Goal: Task Accomplishment & Management: Complete application form

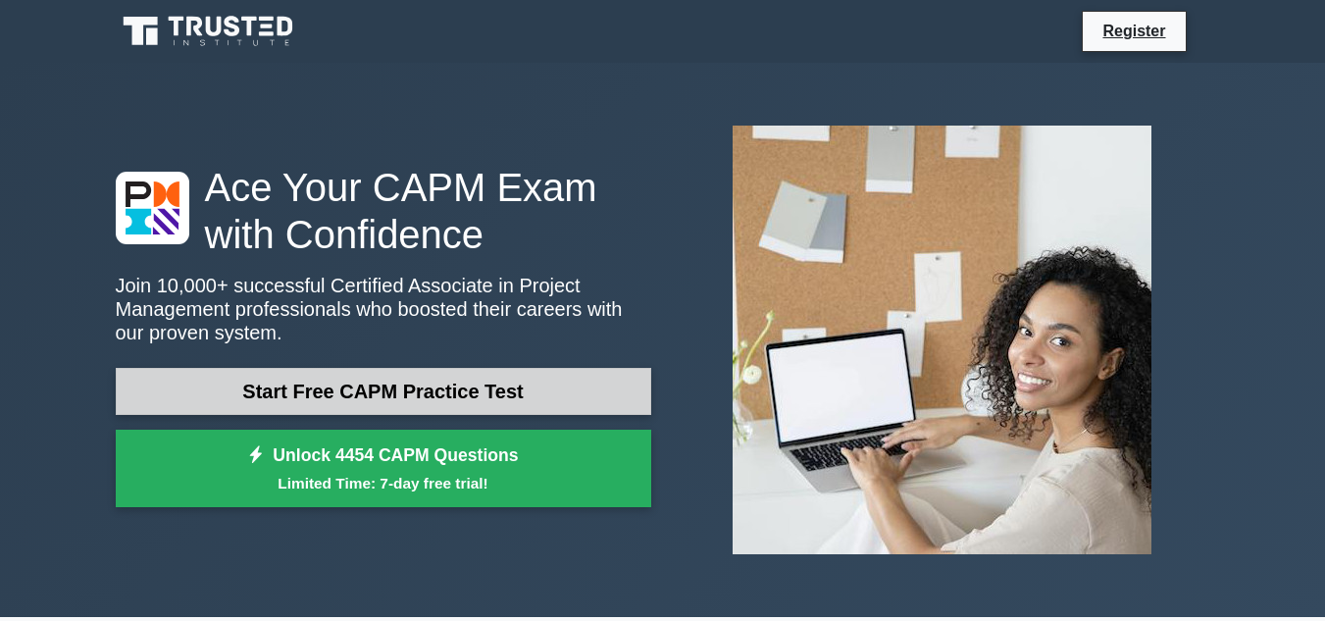
click at [408, 401] on link "Start Free CAPM Practice Test" at bounding box center [383, 391] width 535 height 47
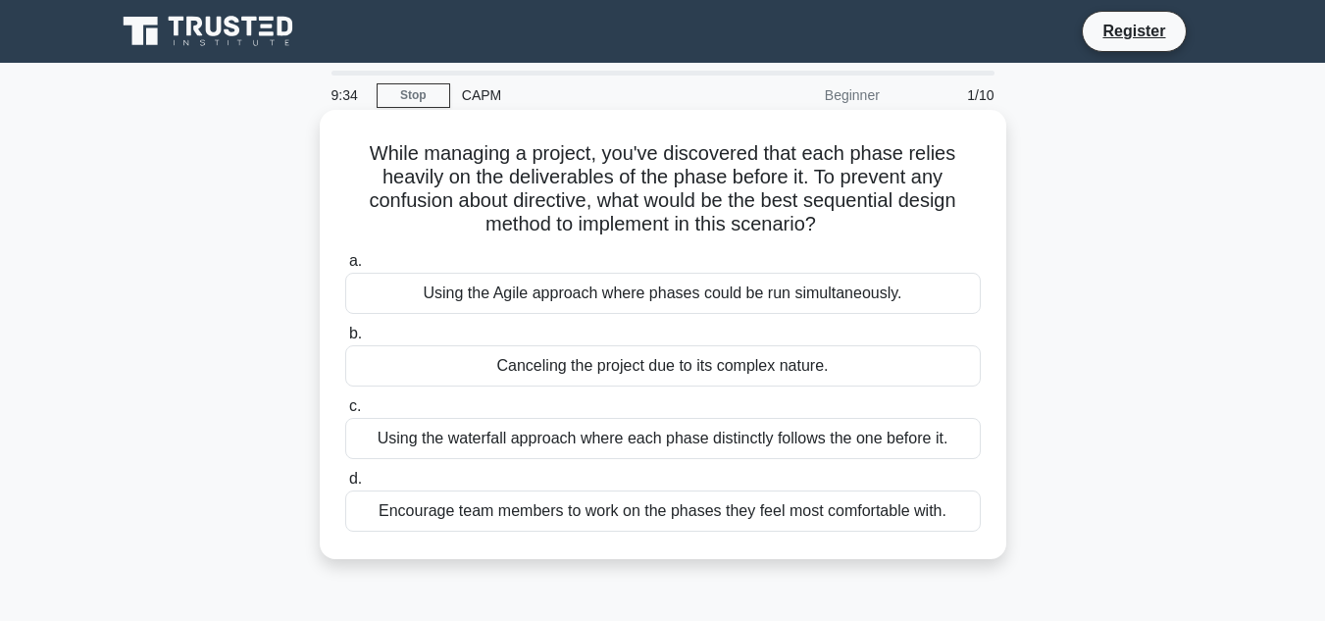
click at [535, 287] on div "Using the Agile approach where phases could be run simultaneously." at bounding box center [662, 293] width 635 height 41
click at [345, 268] on input "a. Using the Agile approach where phases could be run simultaneously." at bounding box center [345, 261] width 0 height 13
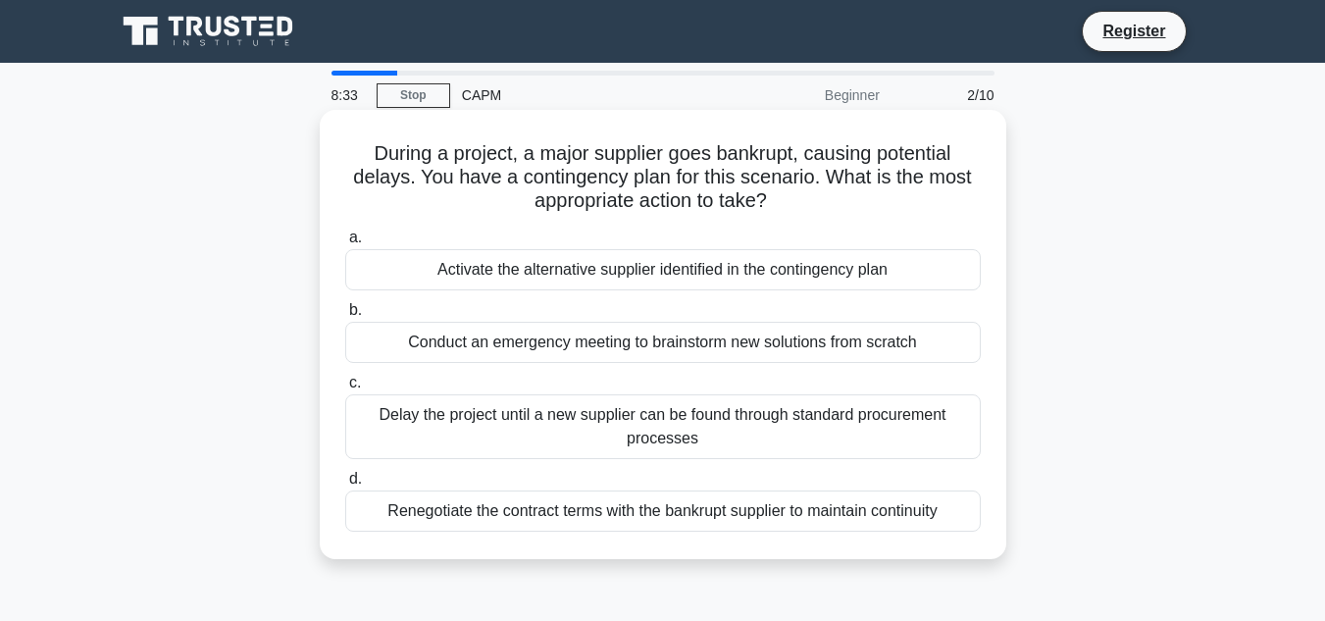
click at [572, 527] on div "Renegotiate the contract terms with the bankrupt supplier to maintain continuity" at bounding box center [662, 510] width 635 height 41
click at [345, 485] on input "d. Renegotiate the contract terms with the bankrupt supplier to maintain contin…" at bounding box center [345, 479] width 0 height 13
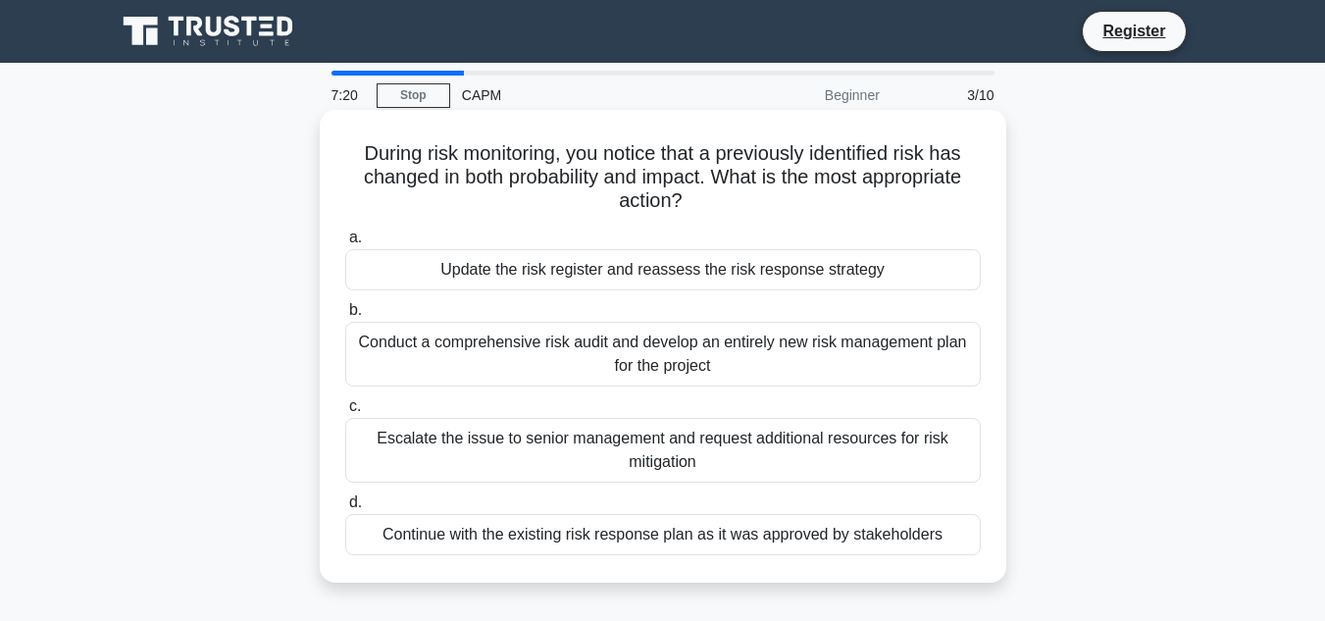
click at [574, 362] on div "Conduct a comprehensive risk audit and develop an entirely new risk management …" at bounding box center [662, 354] width 635 height 65
click at [345, 317] on input "b. Conduct a comprehensive risk audit and develop an entirely new risk manageme…" at bounding box center [345, 310] width 0 height 13
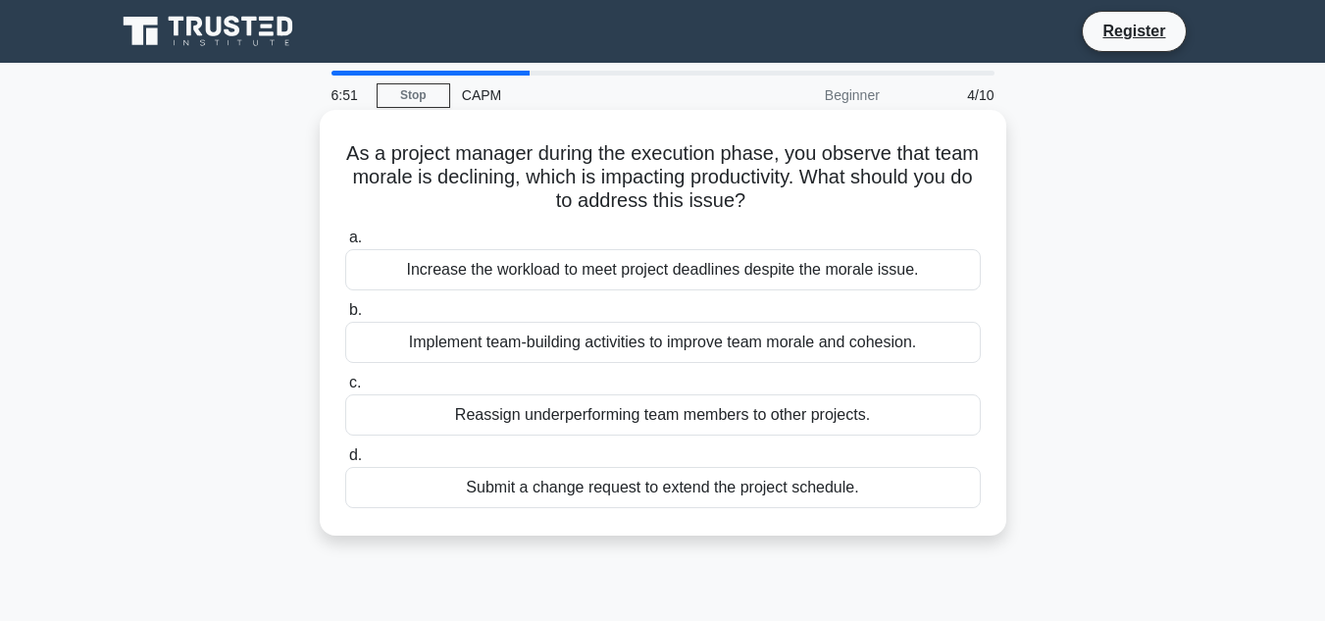
click at [550, 345] on div "Implement team-building activities to improve team morale and cohesion." at bounding box center [662, 342] width 635 height 41
click at [345, 317] on input "b. Implement team-building activities to improve team morale and cohesion." at bounding box center [345, 310] width 0 height 13
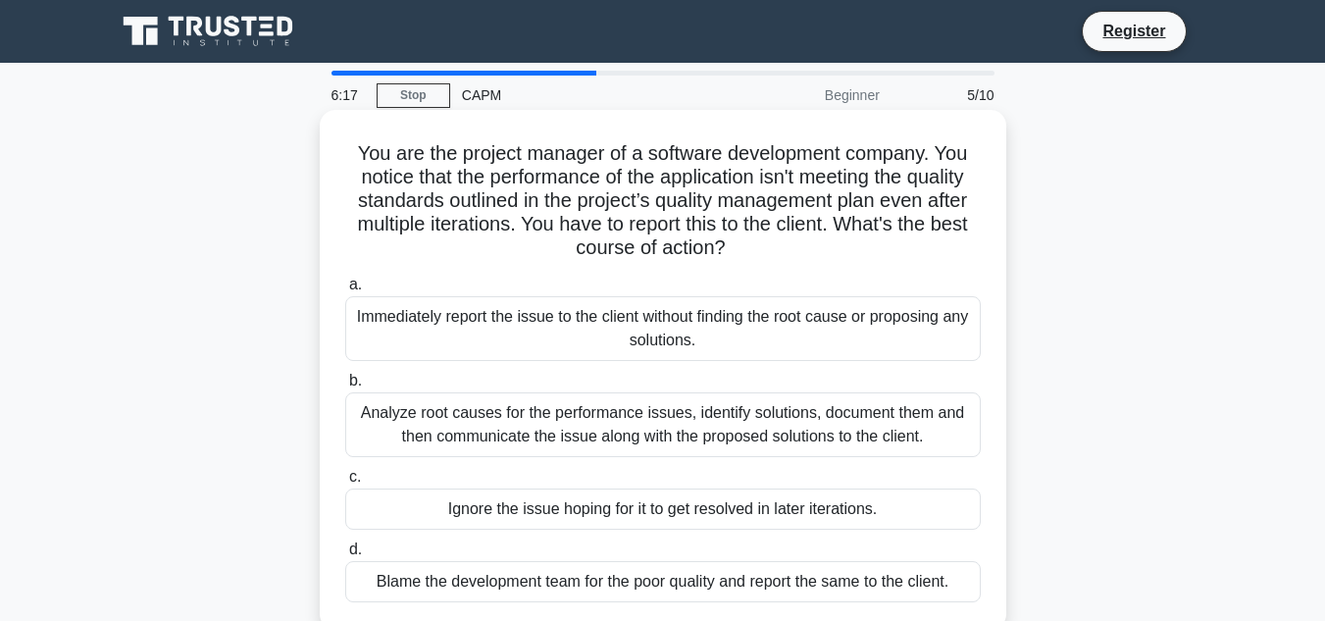
scroll to position [98, 0]
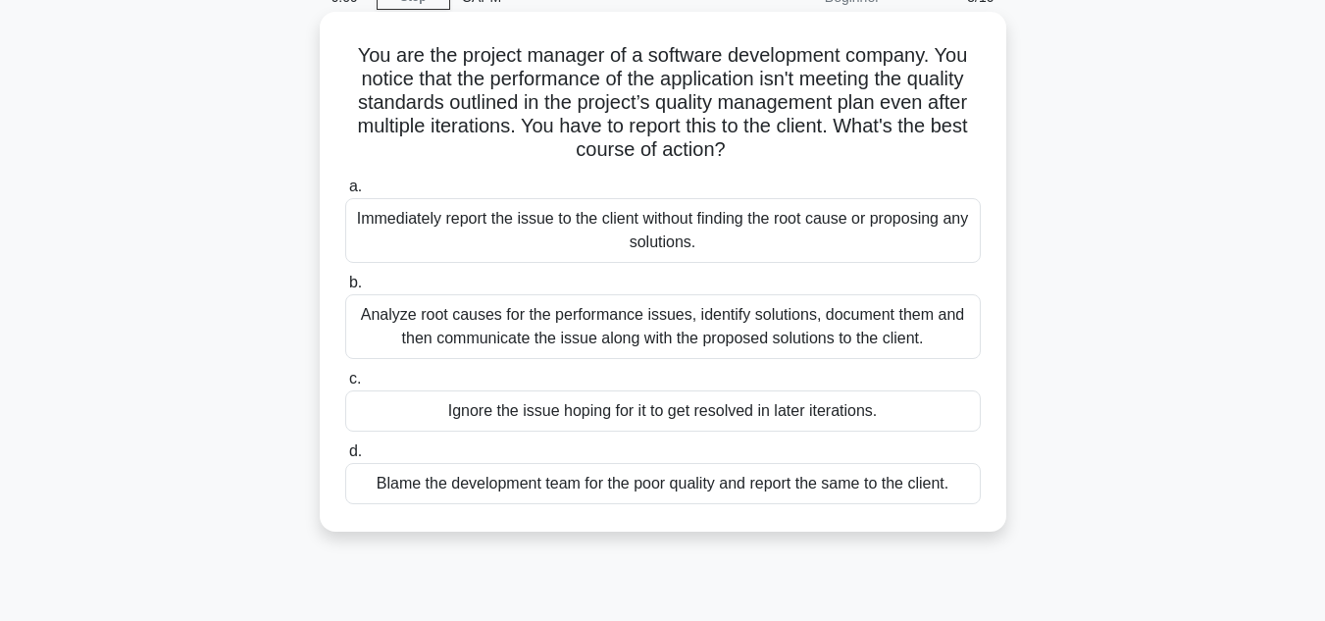
click at [570, 330] on div "Analyze root causes for the performance issues, identify solutions, document th…" at bounding box center [662, 326] width 635 height 65
click at [345, 289] on input "b. Analyze root causes for the performance issues, identify solutions, document…" at bounding box center [345, 283] width 0 height 13
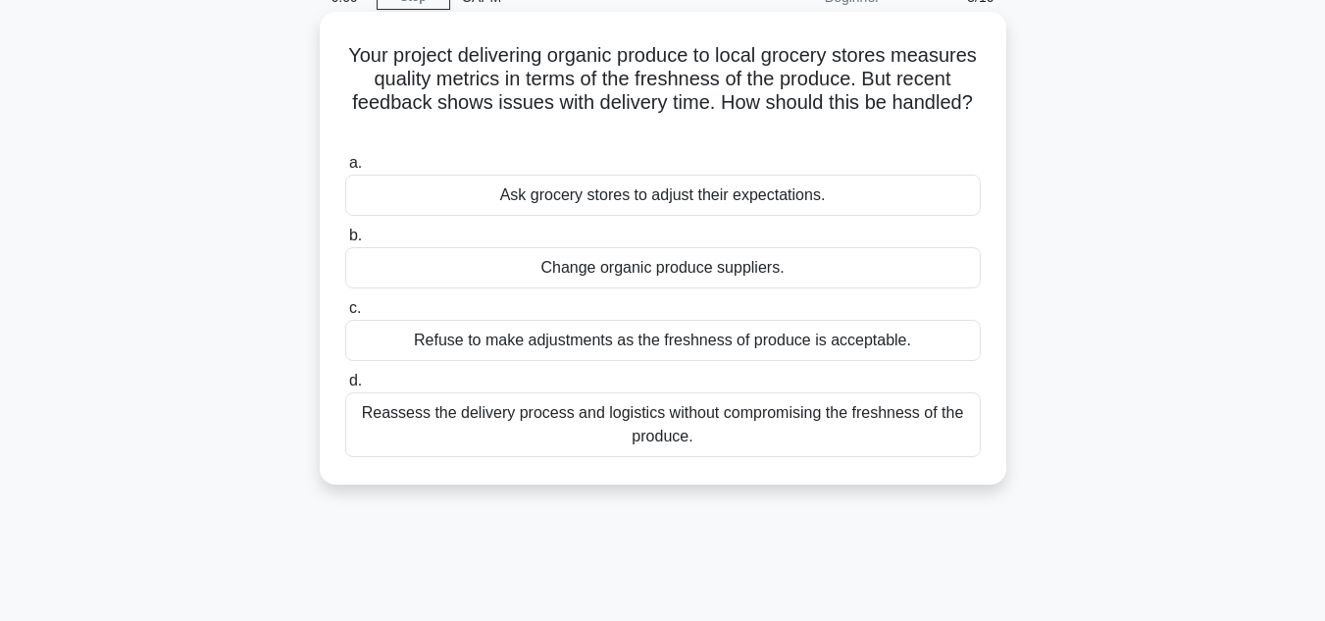
scroll to position [0, 0]
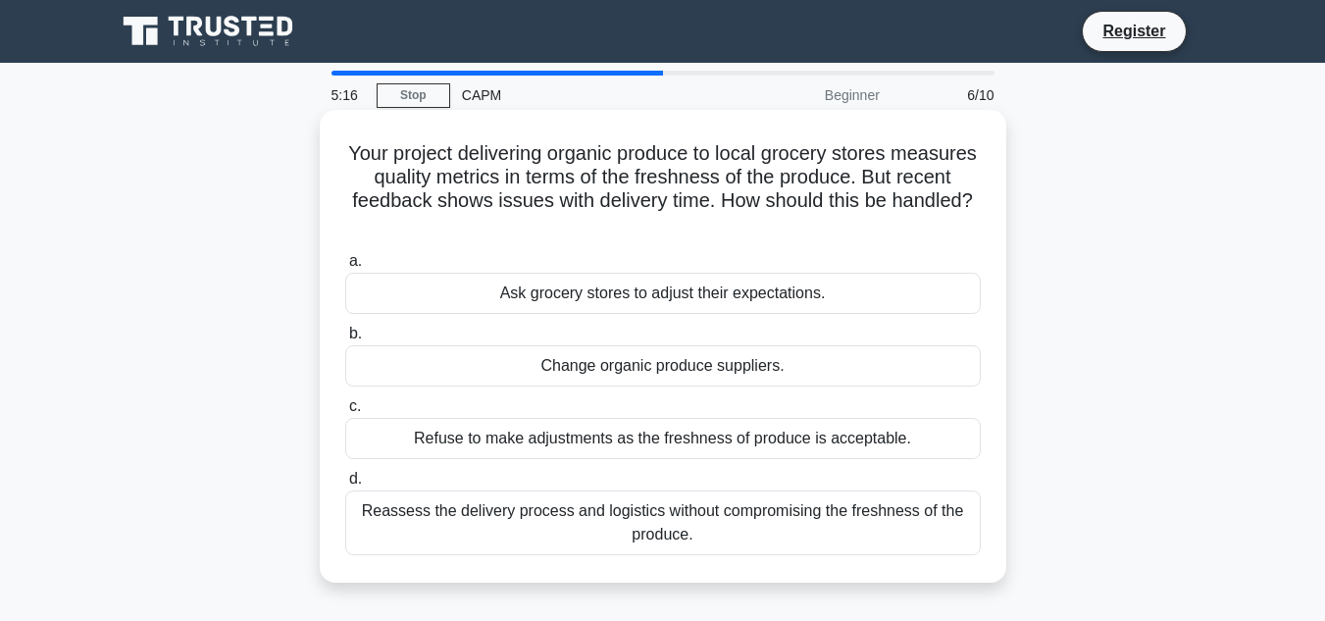
click at [636, 514] on div "Reassess the delivery process and logistics without compromising the freshness …" at bounding box center [662, 522] width 635 height 65
click at [345, 485] on input "d. Reassess the delivery process and logistics without compromising the freshne…" at bounding box center [345, 479] width 0 height 13
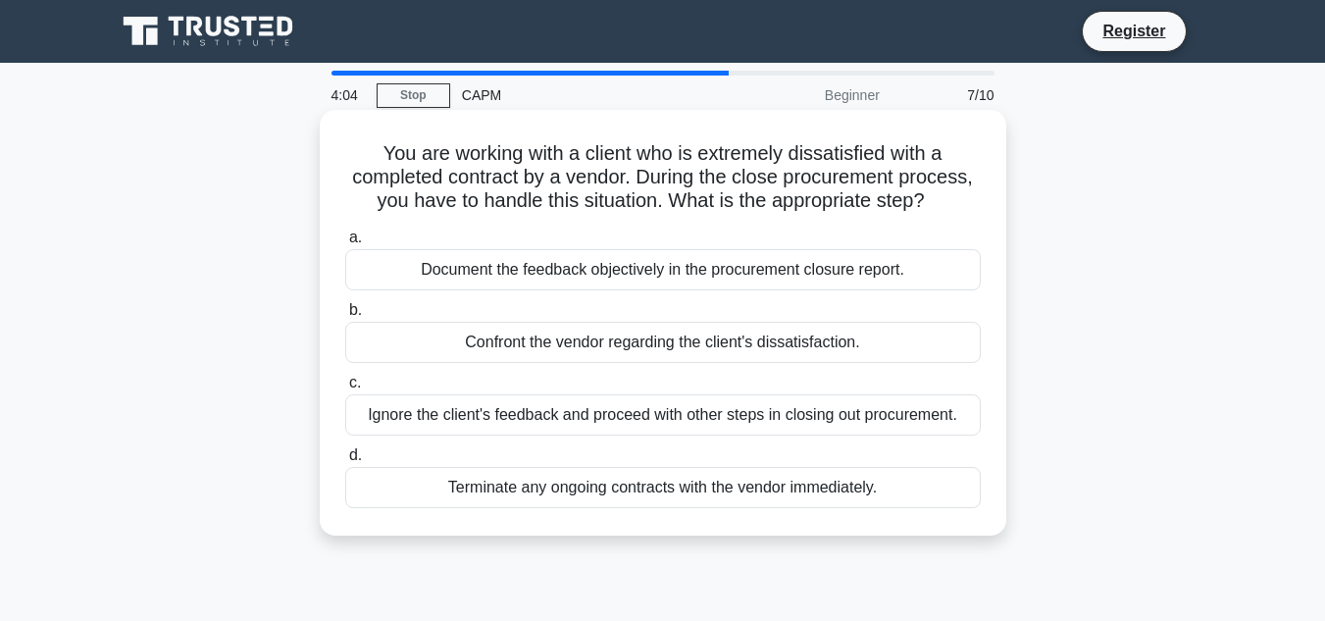
click at [913, 343] on div "Confront the vendor regarding the client's dissatisfaction." at bounding box center [662, 342] width 635 height 41
click at [345, 317] on input "b. Confront the vendor regarding the client's dissatisfaction." at bounding box center [345, 310] width 0 height 13
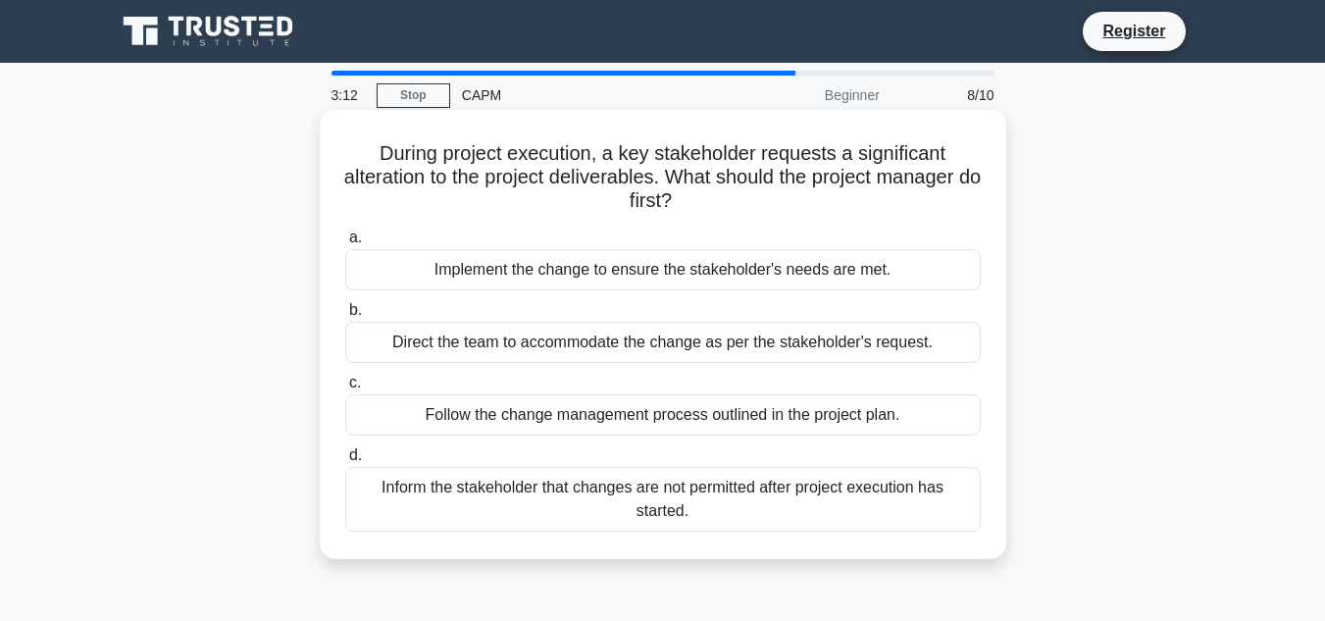
click at [916, 485] on div "Inform the stakeholder that changes are not permitted after project execution h…" at bounding box center [662, 499] width 635 height 65
click at [345, 462] on input "d. Inform the stakeholder that changes are not permitted after project executio…" at bounding box center [345, 455] width 0 height 13
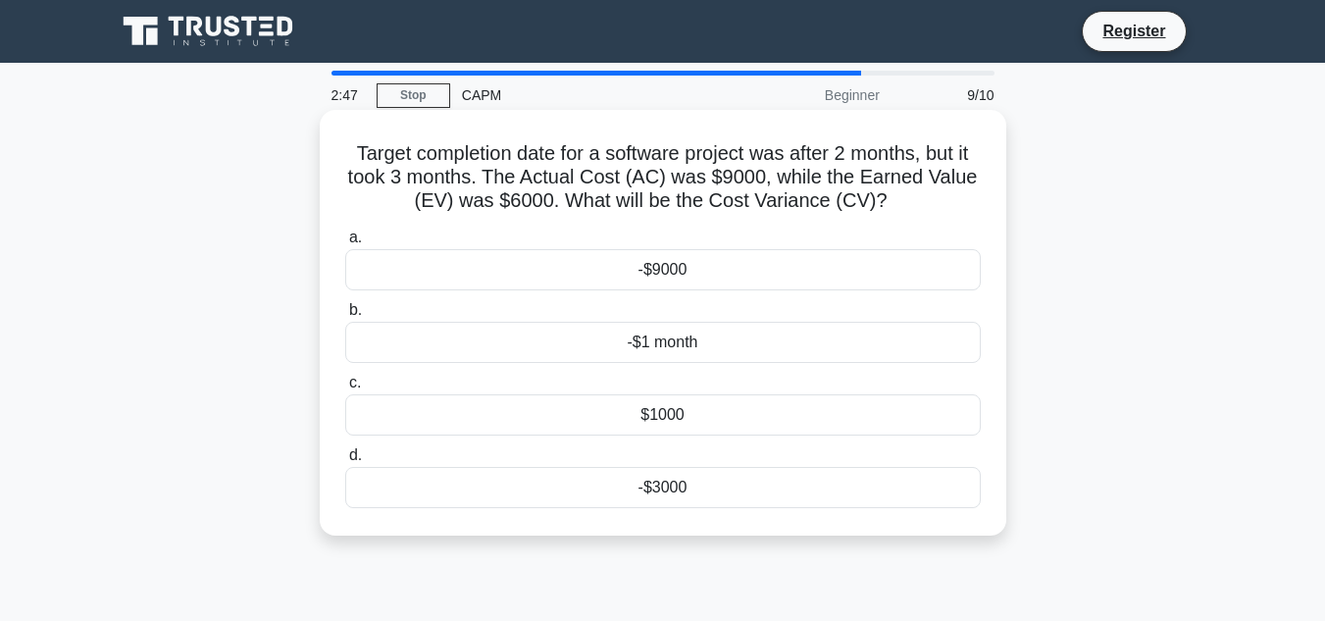
drag, startPoint x: 875, startPoint y: 349, endPoint x: 932, endPoint y: 346, distance: 57.0
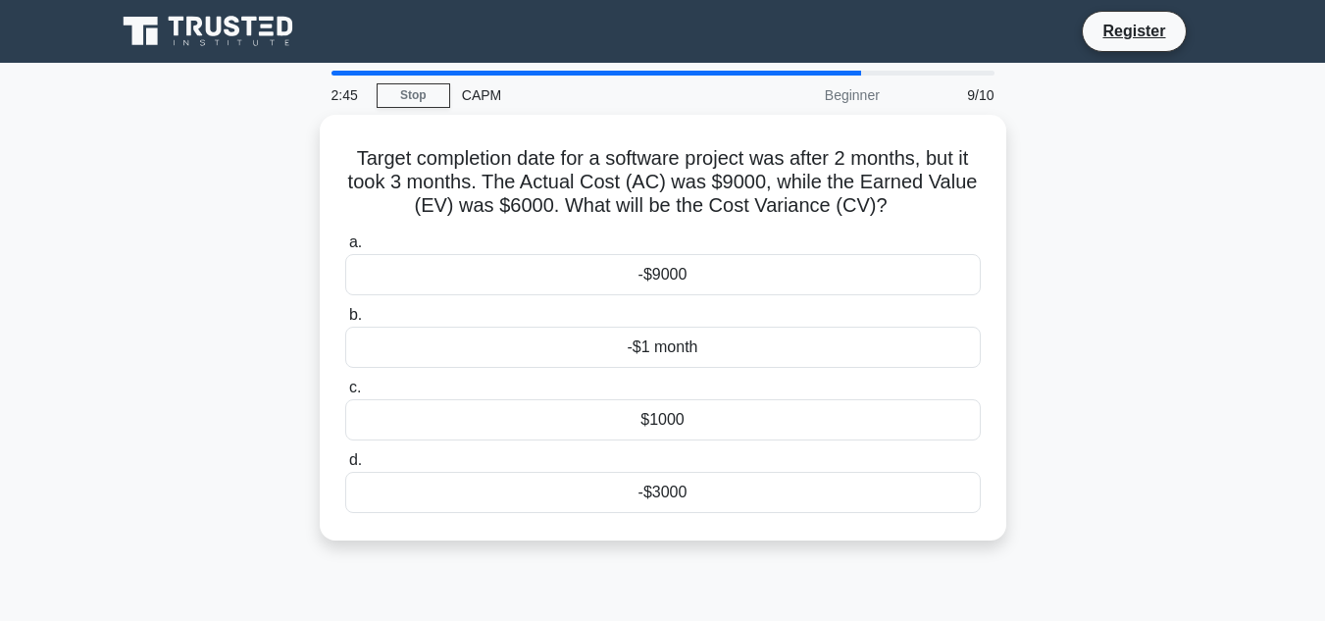
drag, startPoint x: 932, startPoint y: 346, endPoint x: 167, endPoint y: 374, distance: 765.4
click at [167, 374] on div "Target completion date for a software project was after 2 months, but it took 3…" at bounding box center [663, 339] width 1118 height 449
drag, startPoint x: 188, startPoint y: 344, endPoint x: 139, endPoint y: 350, distance: 49.4
click at [139, 350] on div "Target completion date for a software project was after 2 months, but it took 3…" at bounding box center [663, 339] width 1118 height 449
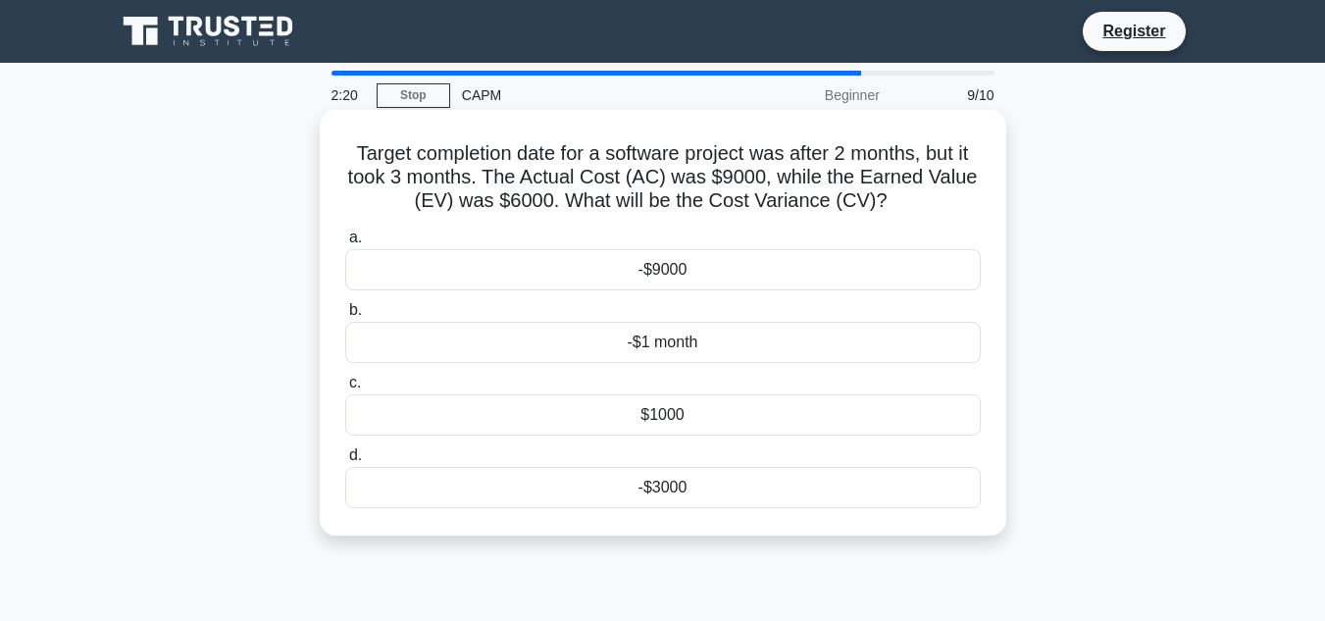
click at [464, 489] on div "-$3000" at bounding box center [662, 487] width 635 height 41
click at [345, 462] on input "d. -$3000" at bounding box center [345, 455] width 0 height 13
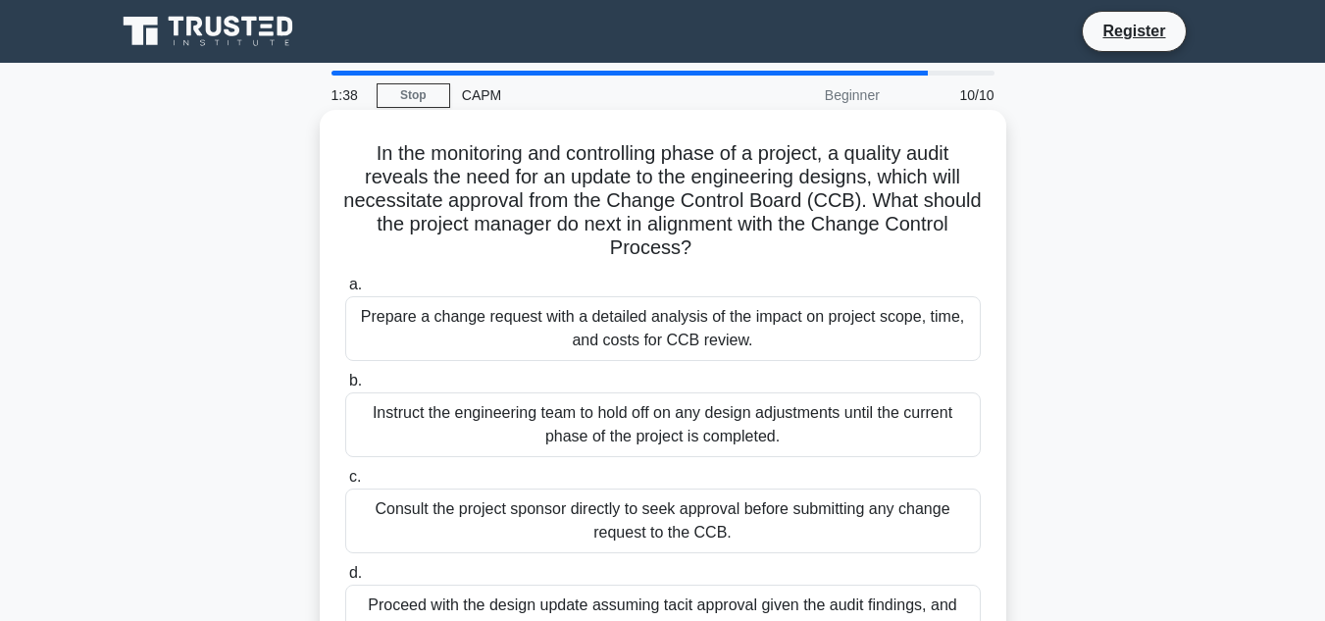
click at [594, 321] on div "Prepare a change request with a detailed analysis of the impact on project scop…" at bounding box center [662, 328] width 635 height 65
click at [345, 291] on input "a. Prepare a change request with a detailed analysis of the impact on project s…" at bounding box center [345, 285] width 0 height 13
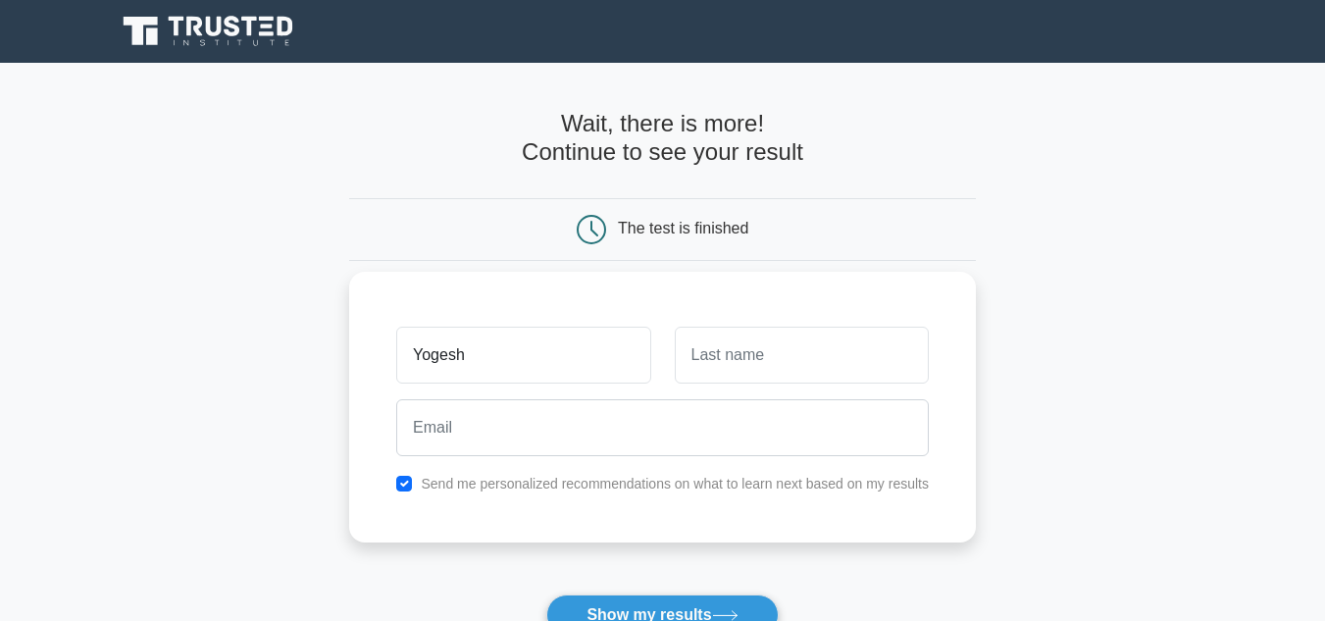
type input "Yogesh"
click at [832, 375] on input "text" at bounding box center [802, 355] width 254 height 57
type input "Chavan"
drag, startPoint x: 695, startPoint y: 471, endPoint x: 702, endPoint y: 413, distance: 58.3
click at [702, 413] on div "Yogesh Chavan Send me personalized recommendations on what to learn next based …" at bounding box center [662, 407] width 627 height 271
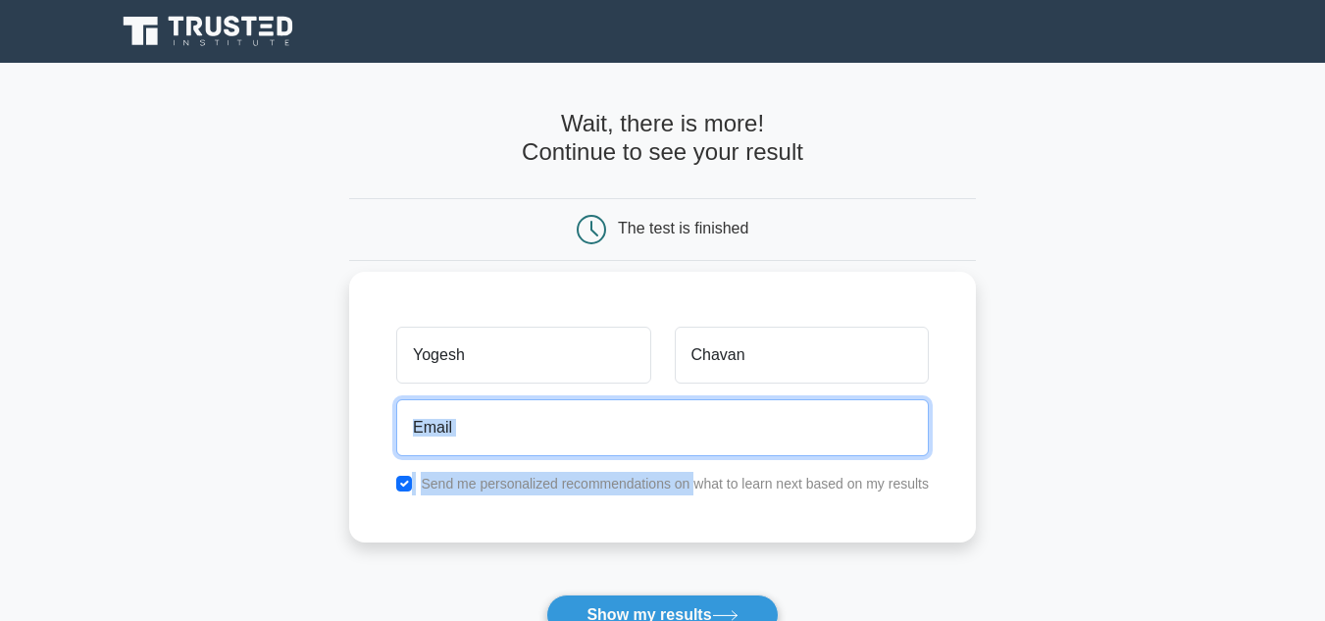
click at [702, 413] on input "email" at bounding box center [662, 427] width 533 height 57
type input "yc4436242@gmail.com"
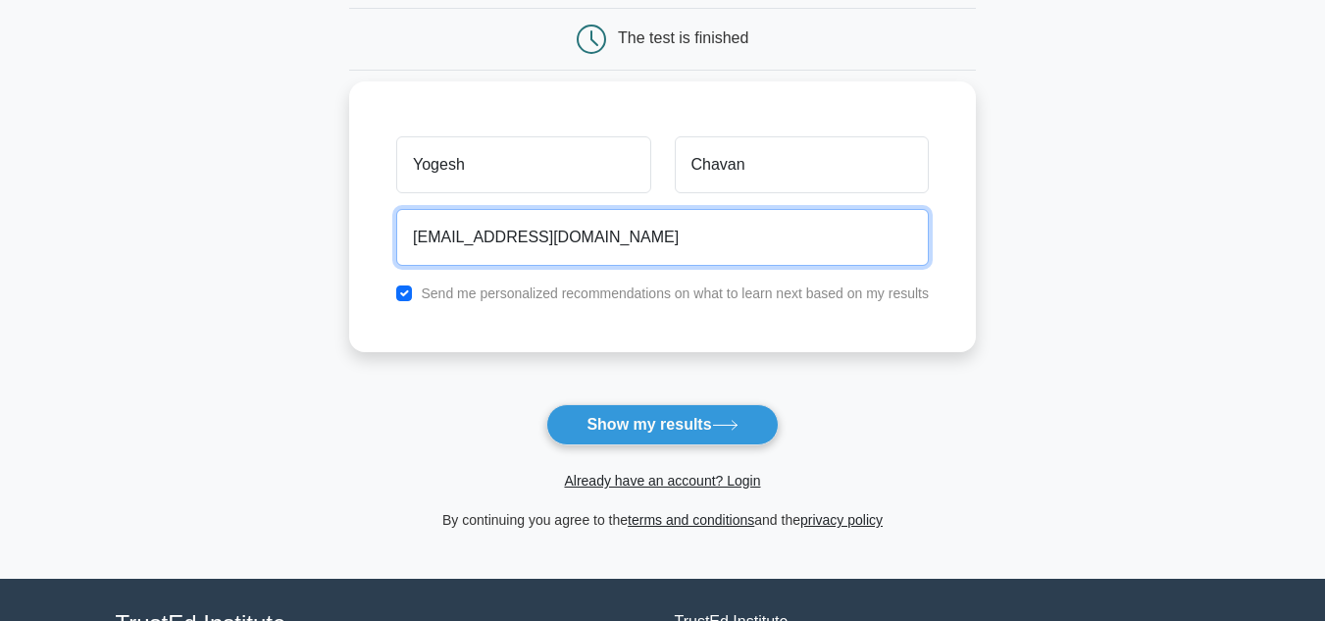
scroll to position [192, 0]
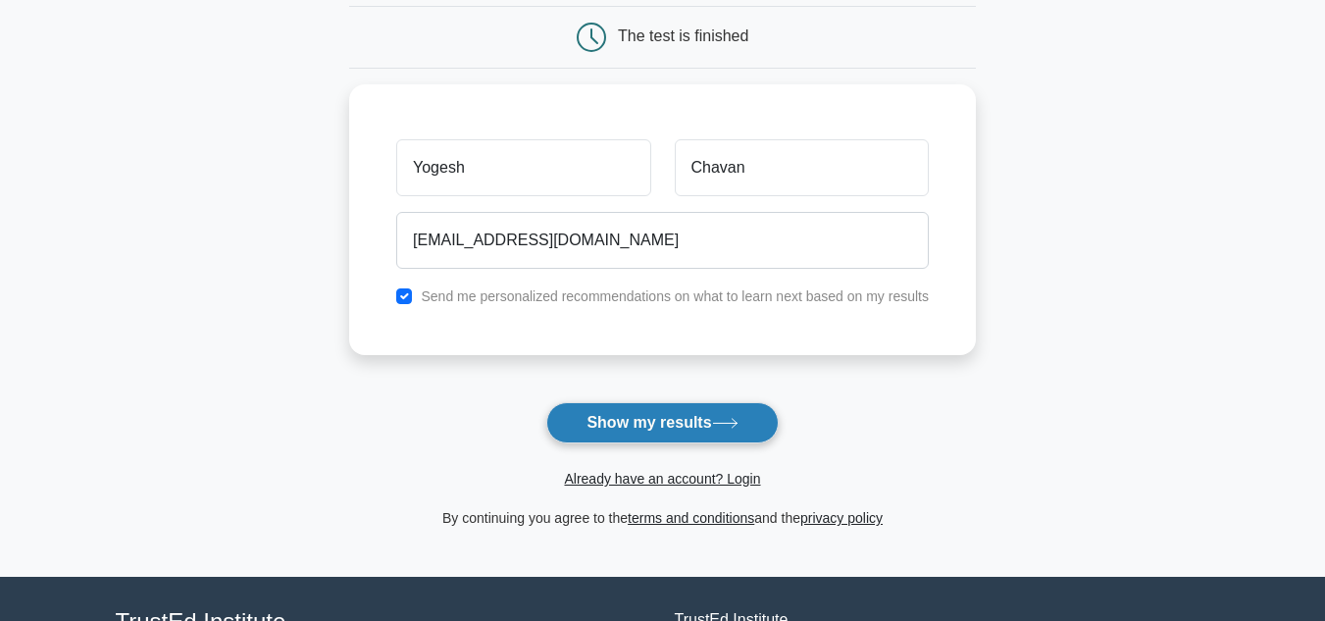
click at [658, 425] on button "Show my results" at bounding box center [661, 422] width 231 height 41
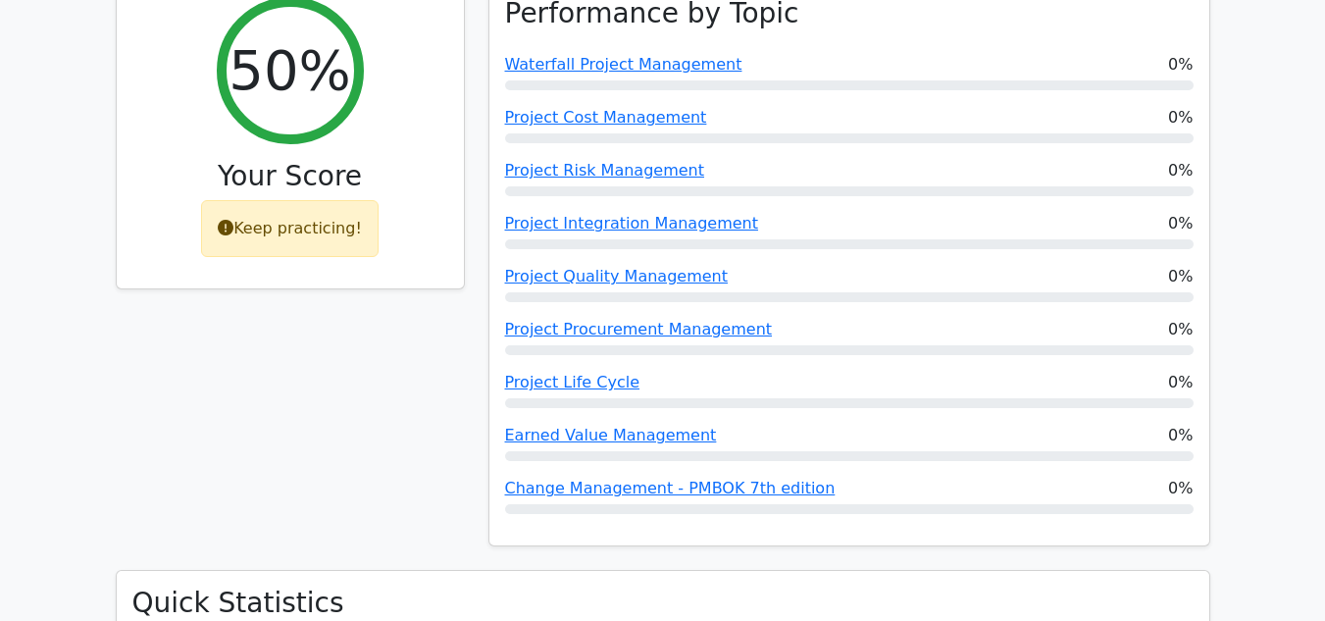
scroll to position [353, 0]
